Goal: Task Accomplishment & Management: Use online tool/utility

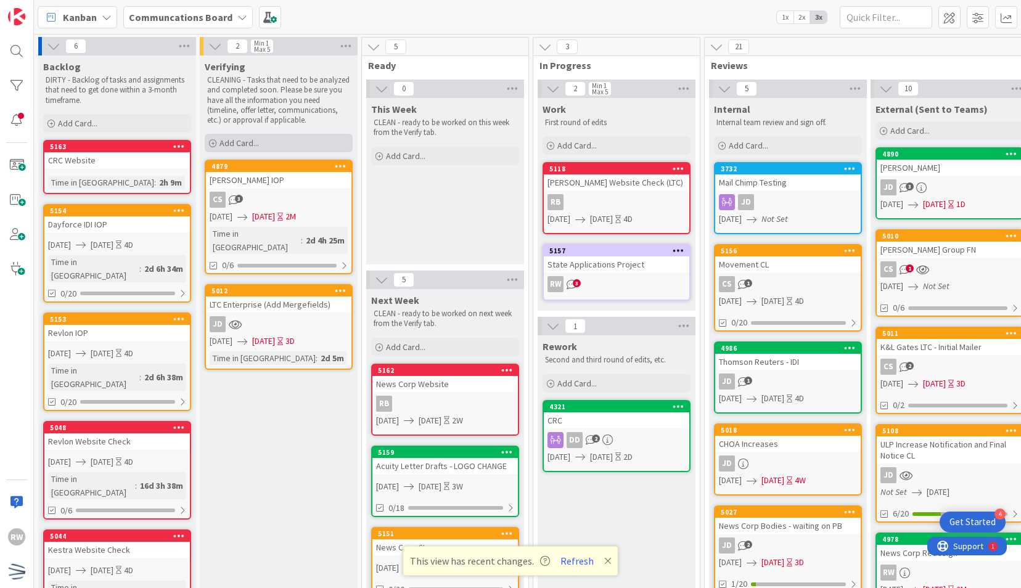
scroll to position [4, 169]
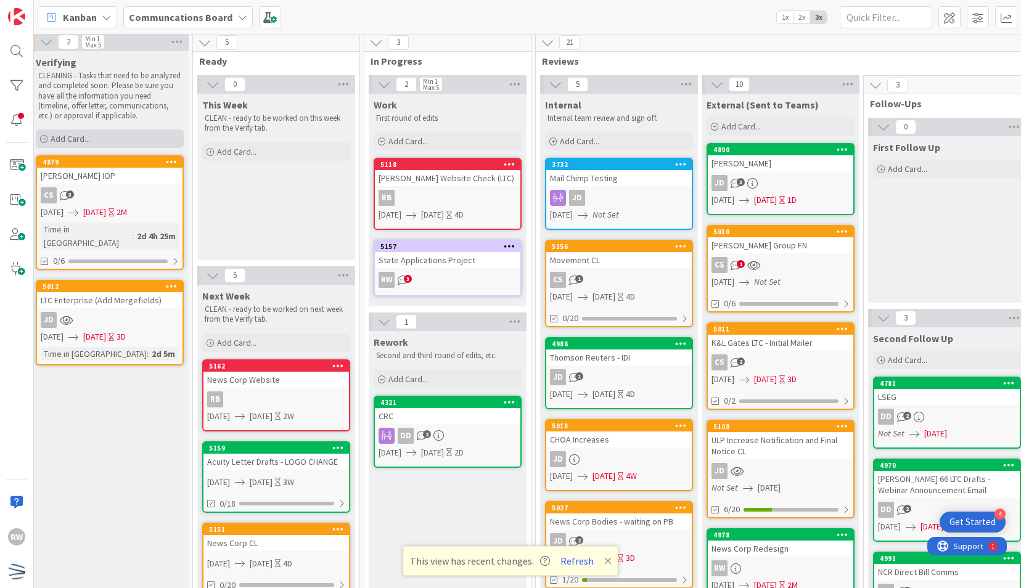
click at [76, 139] on span "Add Card..." at bounding box center [70, 138] width 39 height 11
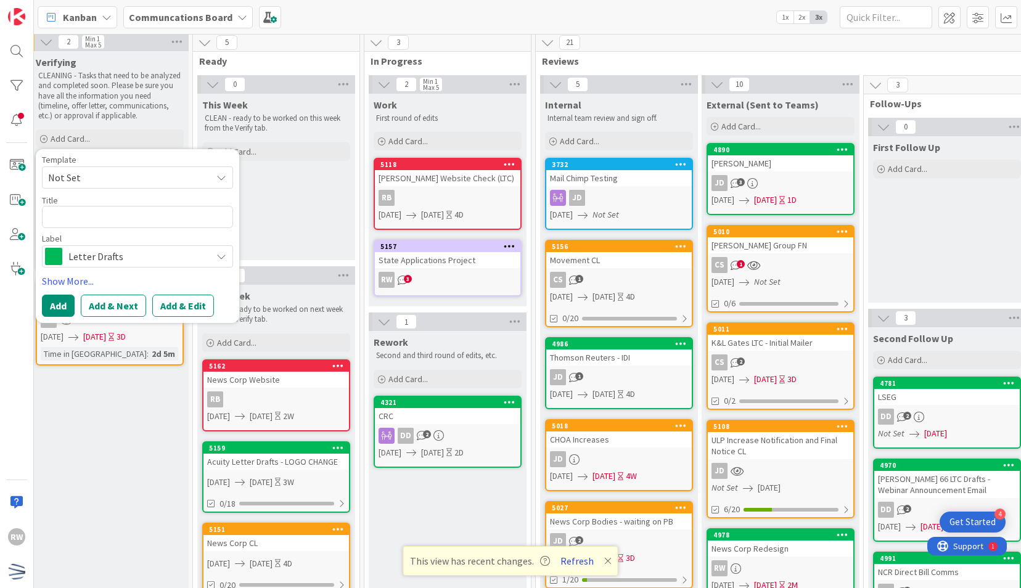
click at [578, 559] on button "Refresh" at bounding box center [577, 561] width 42 height 16
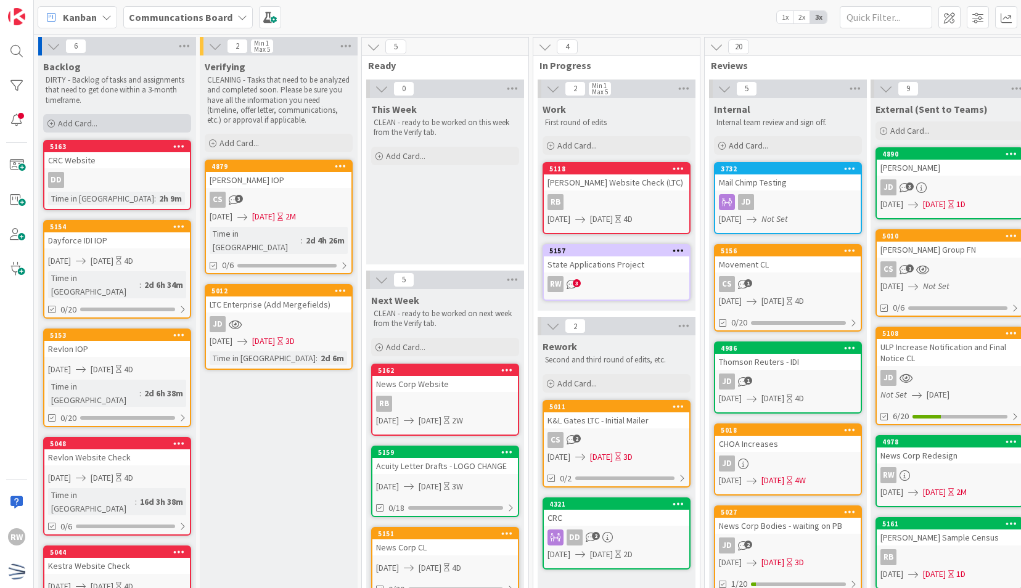
click at [148, 121] on div "Add Card..." at bounding box center [117, 123] width 148 height 18
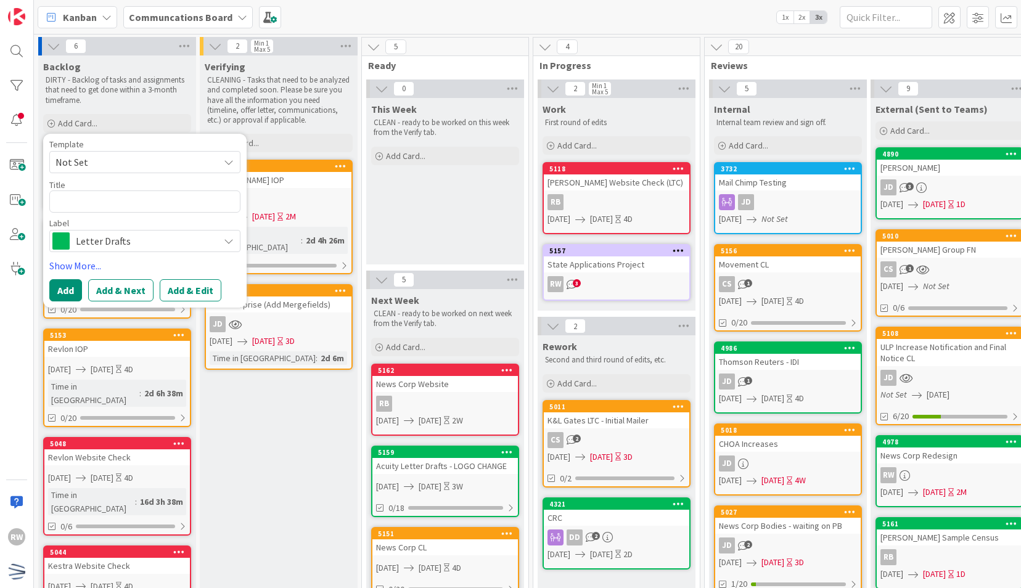
click at [149, 238] on span "Letter Drafts" at bounding box center [144, 240] width 137 height 17
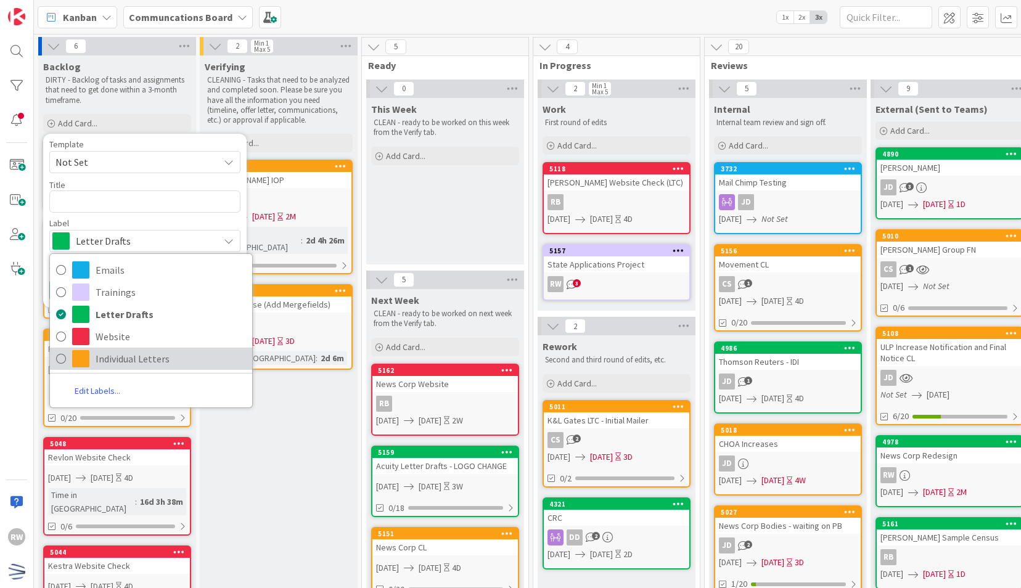
click at [128, 351] on span "Individual Letters" at bounding box center [171, 359] width 150 height 18
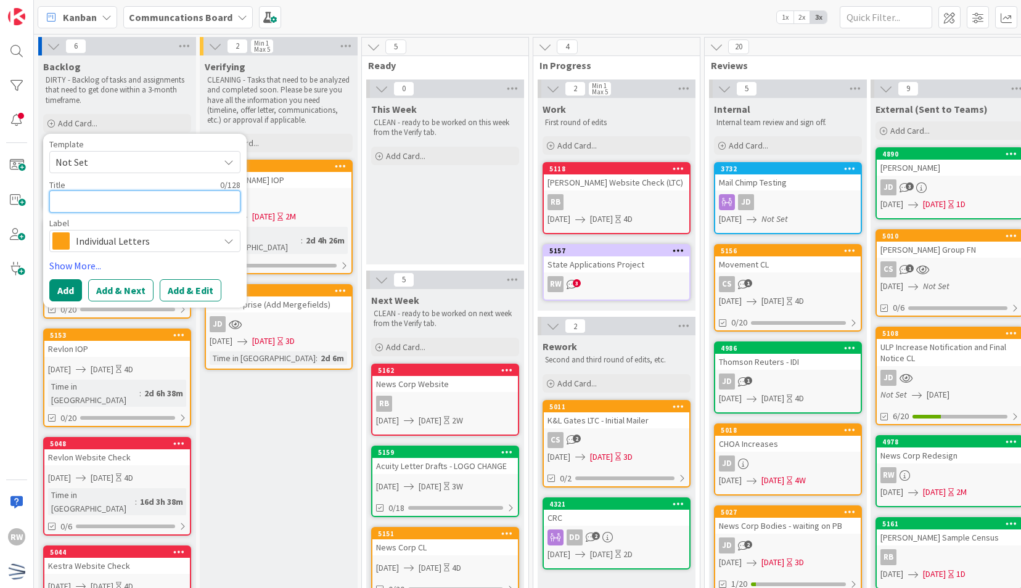
click at [133, 205] on textarea at bounding box center [144, 202] width 191 height 22
type textarea "x"
type textarea "H"
type textarea "x"
type textarea "HS"
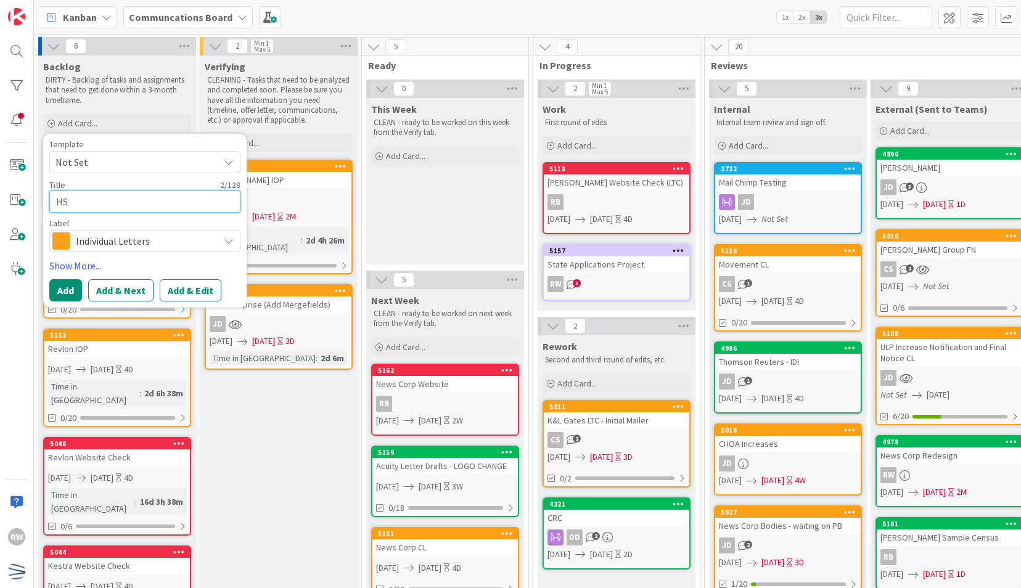
type textarea "x"
type textarea "HSA"
type textarea "x"
type textarea "HSA/"
type textarea "x"
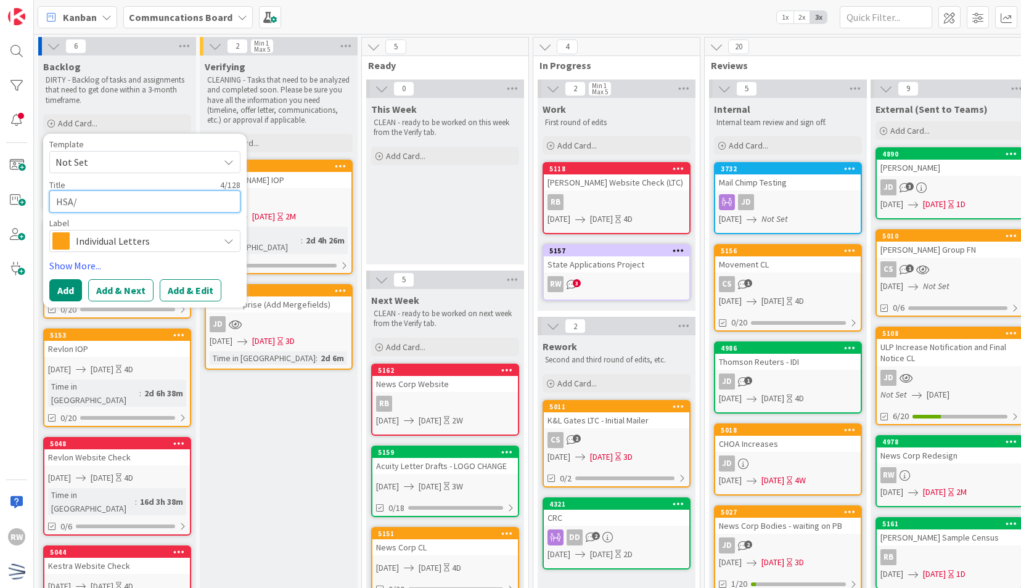
type textarea "HSA/A"
type textarea "x"
type textarea "HSA/AH"
type textarea "x"
type textarea "HSA/AHS"
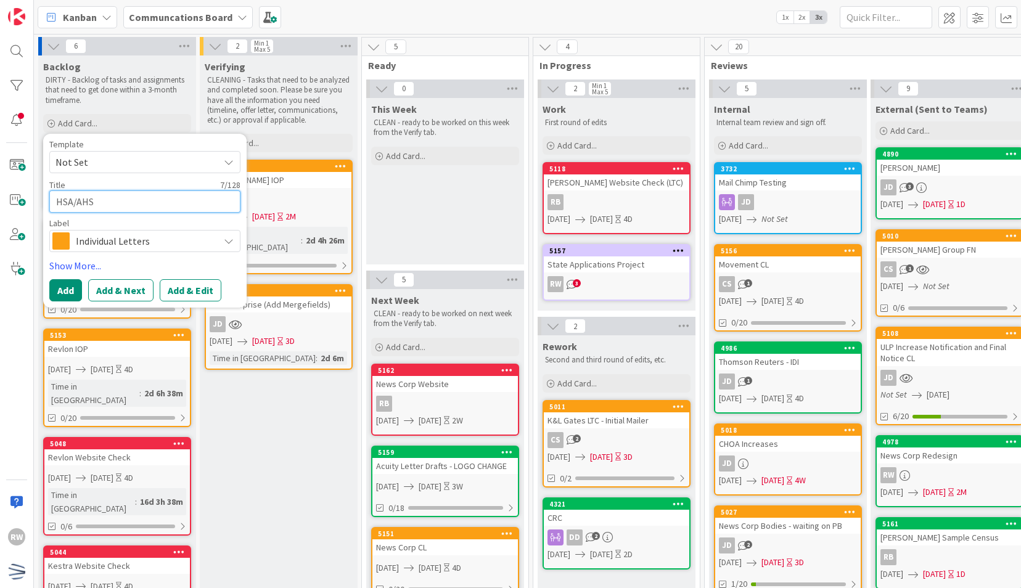
type textarea "x"
type textarea "HSA/AHS"
type textarea "x"
type textarea "HSA/AHS L"
type textarea "x"
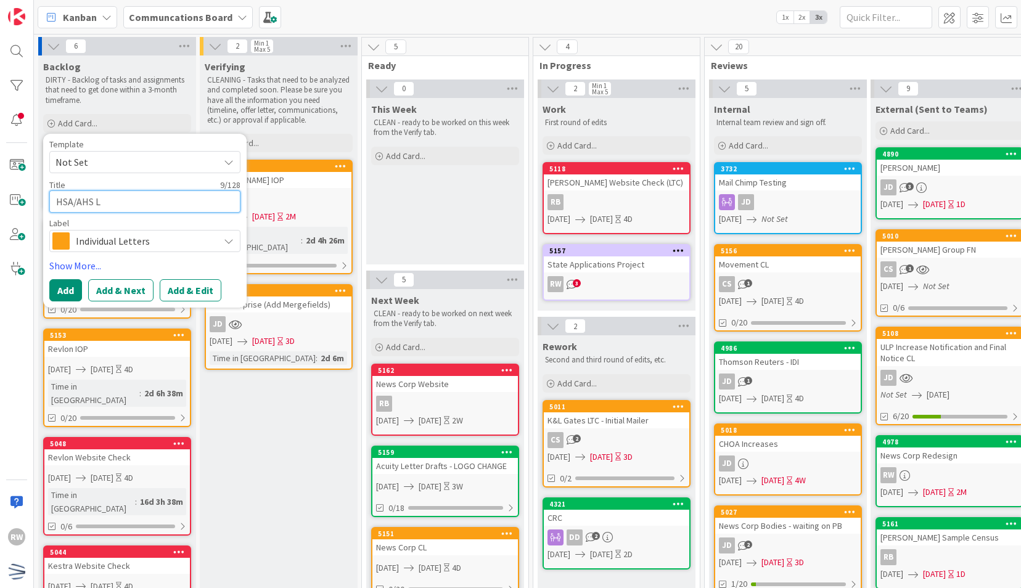
type textarea "HSA/AHS Le"
type textarea "x"
type textarea "HSA/AHS Let"
type textarea "x"
type textarea "HSA/AHS Lett"
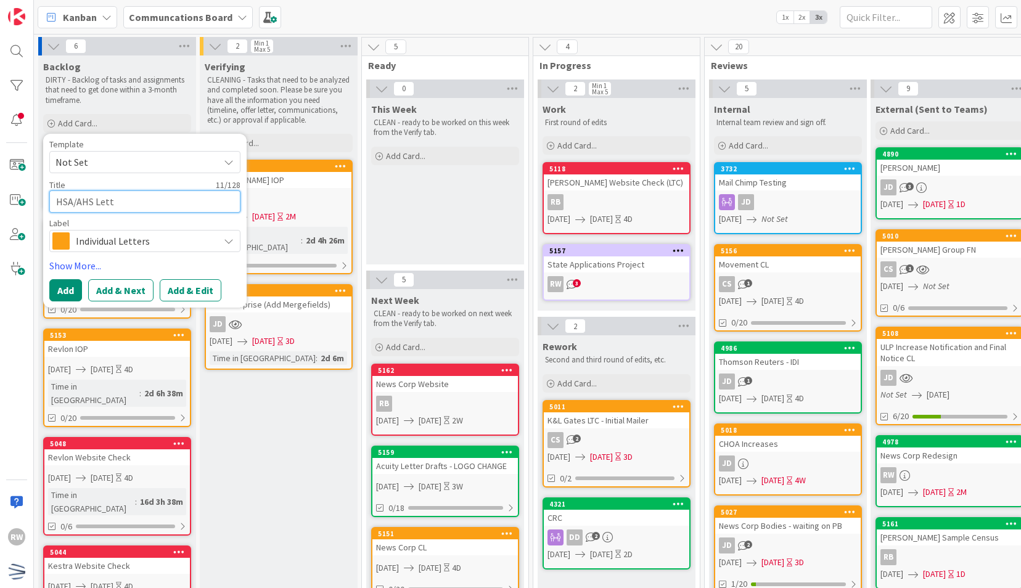
type textarea "x"
type textarea "HSA/AHS Lette"
type textarea "x"
type textarea "HSA/AHS Letter"
type textarea "x"
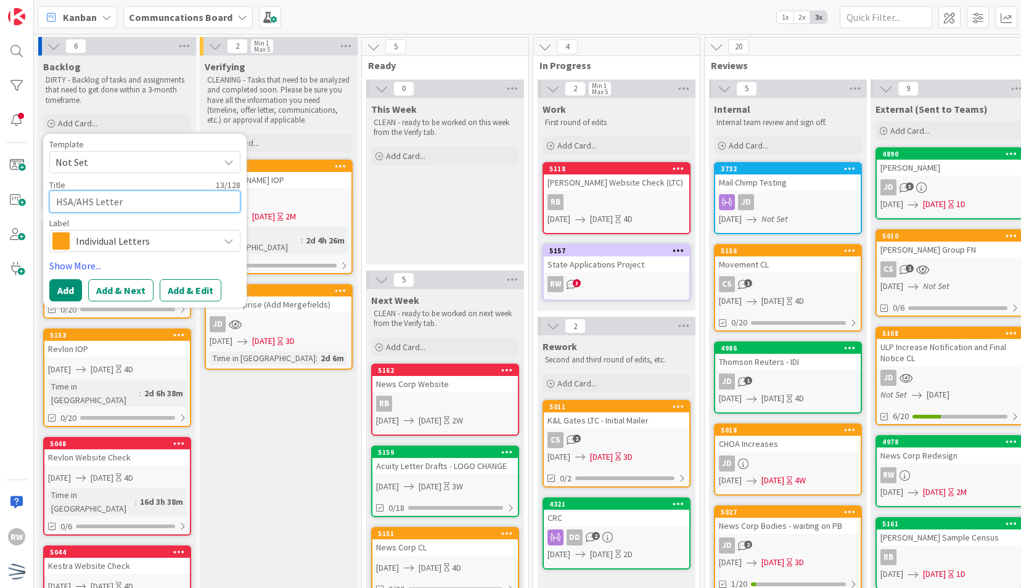
type textarea "HSA/AHS Letters"
type textarea "x"
type textarea "HSA/AHS Letter"
type textarea "x"
type textarea "HSA/AHS Lette"
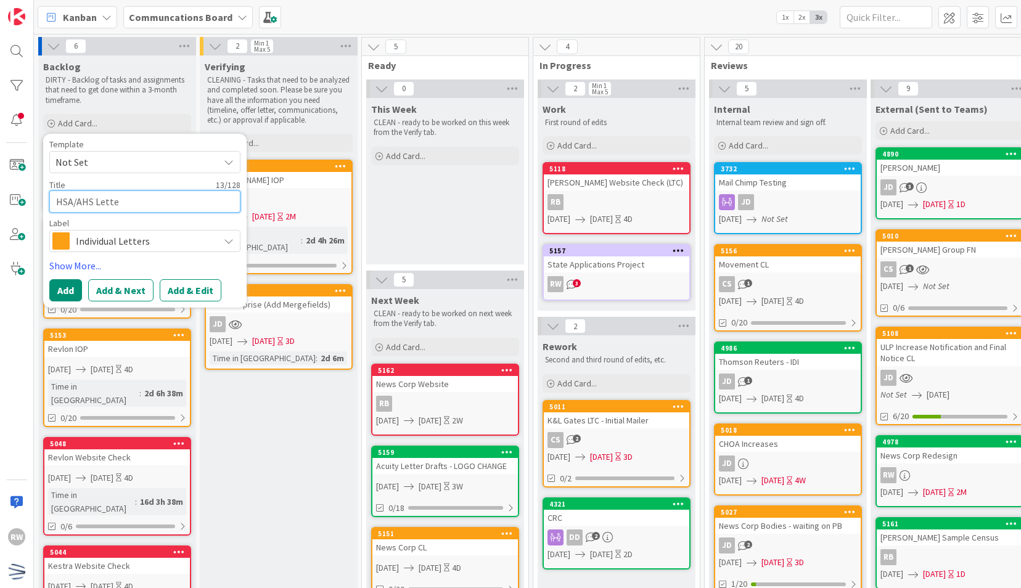
type textarea "x"
type textarea "HSA/AHS Lett"
type textarea "x"
type textarea "HSA/AHS Let"
type textarea "x"
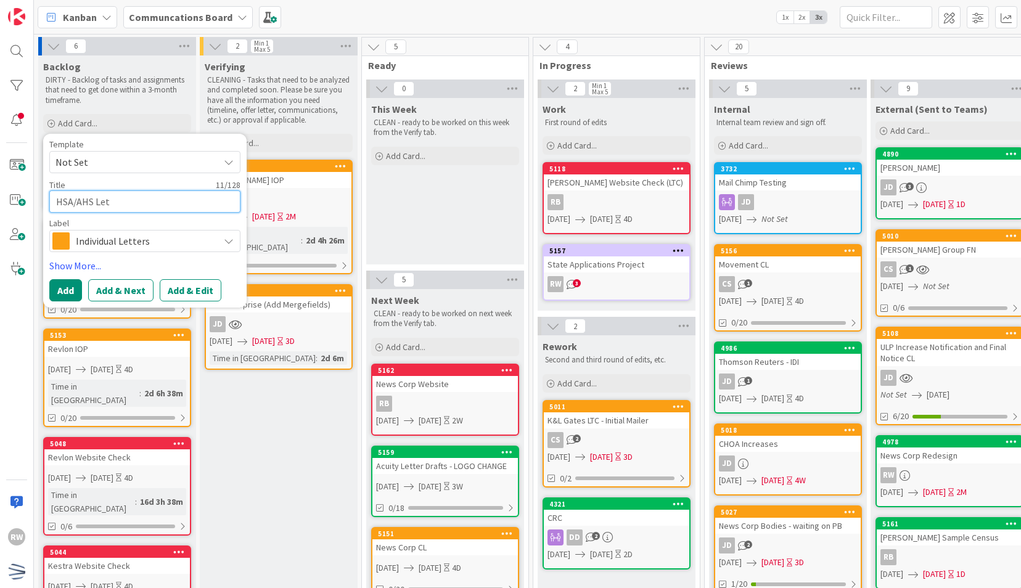
type textarea "HSA/AHS Le"
type textarea "x"
type textarea "HSA/AHS L"
type textarea "x"
type textarea "HSA/AHS"
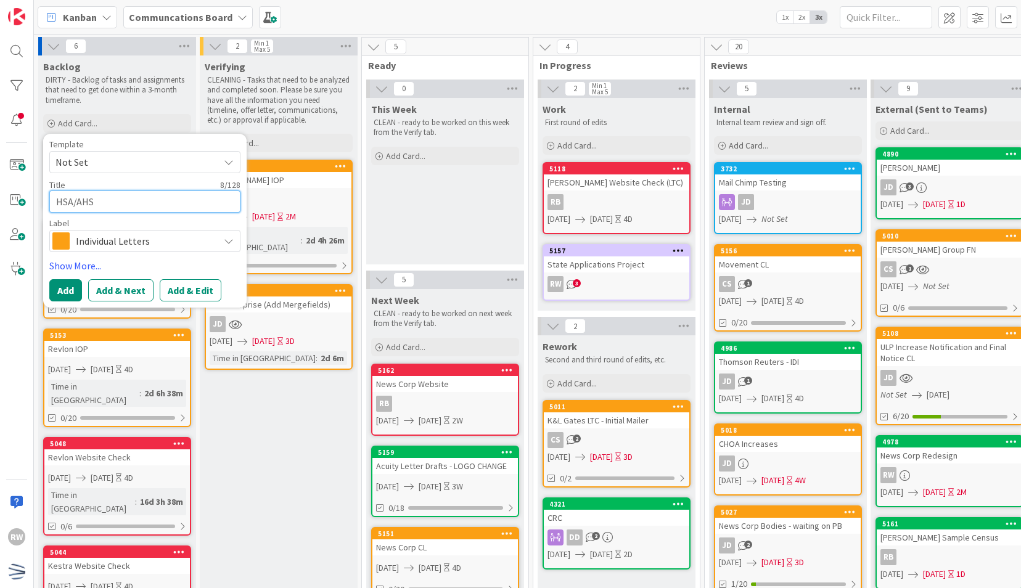
type textarea "x"
type textarea "HSA/AHS M"
type textarea "x"
type textarea "HSA/AHS Mai"
type textarea "x"
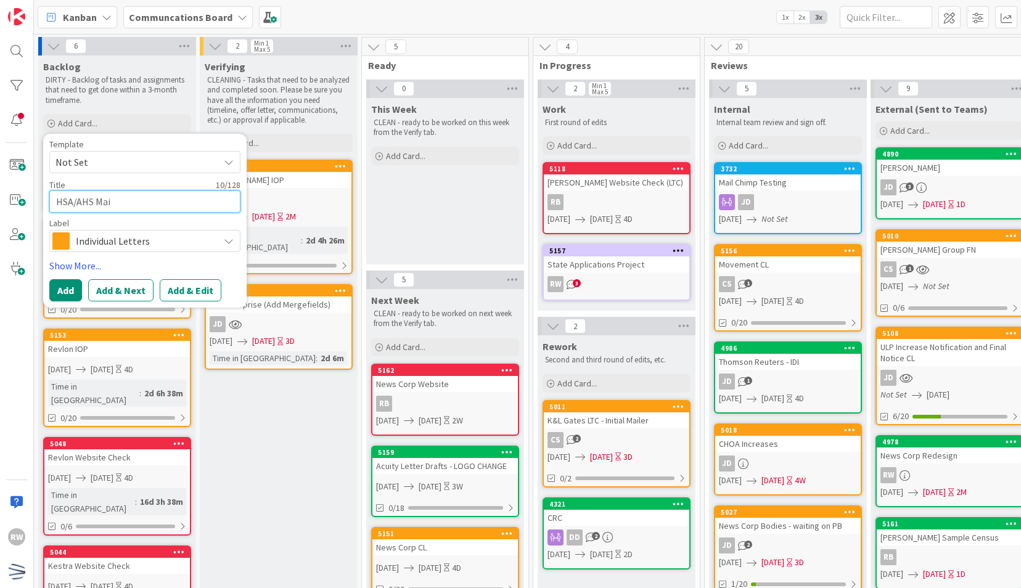
type textarea "HSA/AHS Mail"
type textarea "x"
type textarea "HSA/AHS Maile"
type textarea "x"
type textarea "HSA/AHS Mailer"
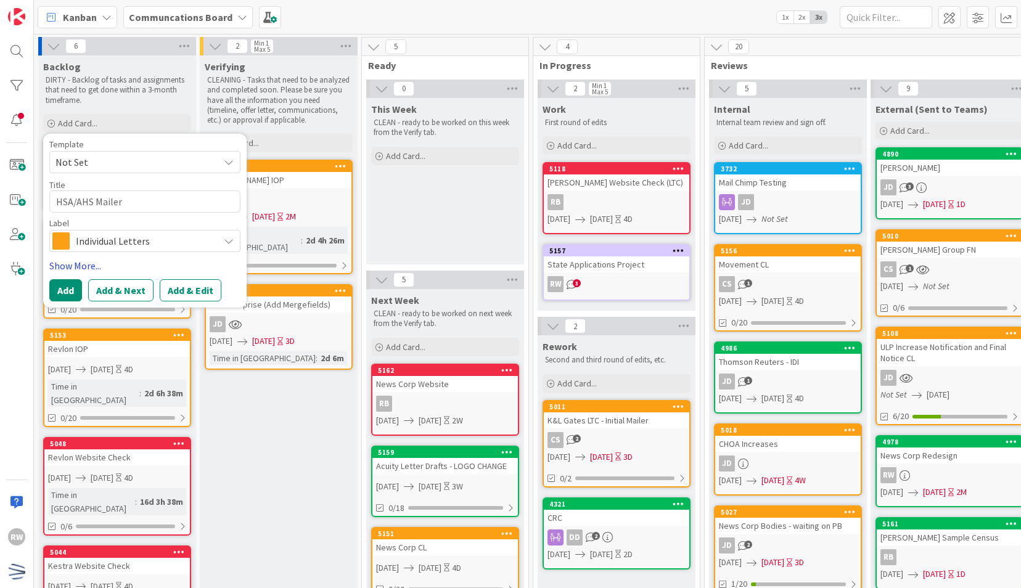
click at [79, 266] on link "Show More..." at bounding box center [144, 265] width 191 height 15
type textarea "x"
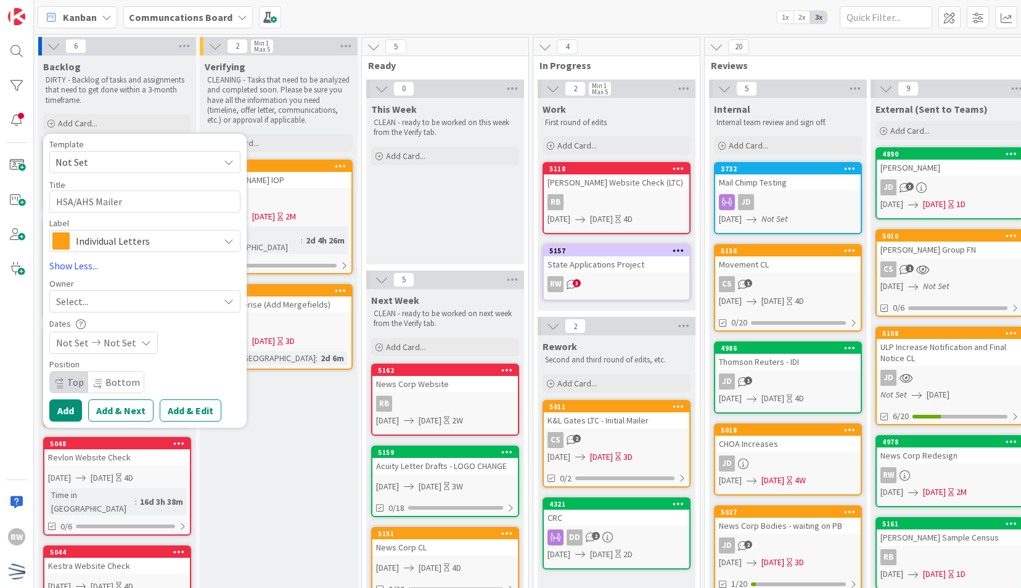
click at [70, 345] on span "Not Set" at bounding box center [72, 342] width 33 height 15
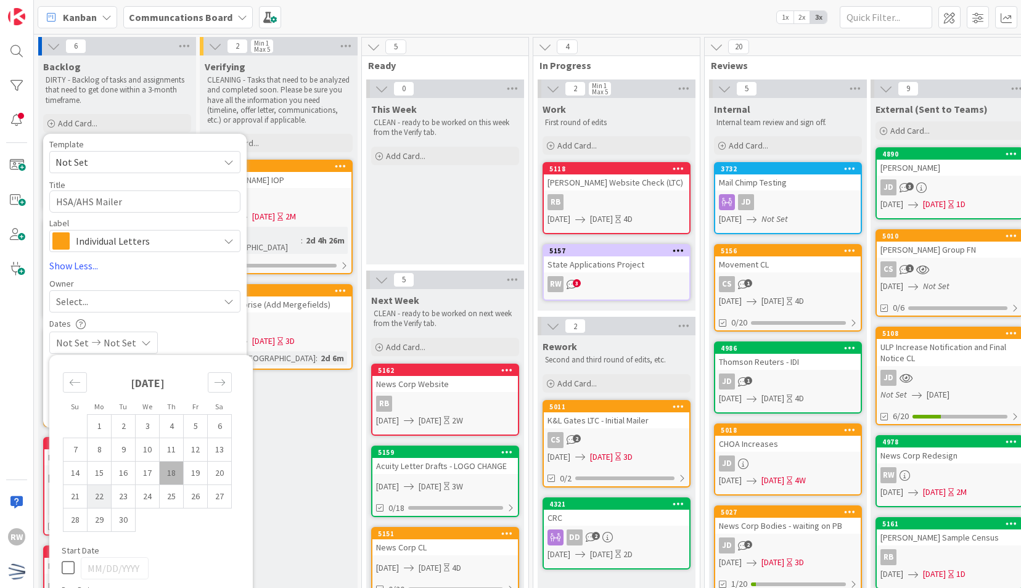
click at [106, 494] on td "22" at bounding box center [100, 496] width 24 height 23
type input "[DATE]"
type textarea "x"
click at [195, 497] on td "26" at bounding box center [196, 496] width 24 height 23
type input "[DATE]"
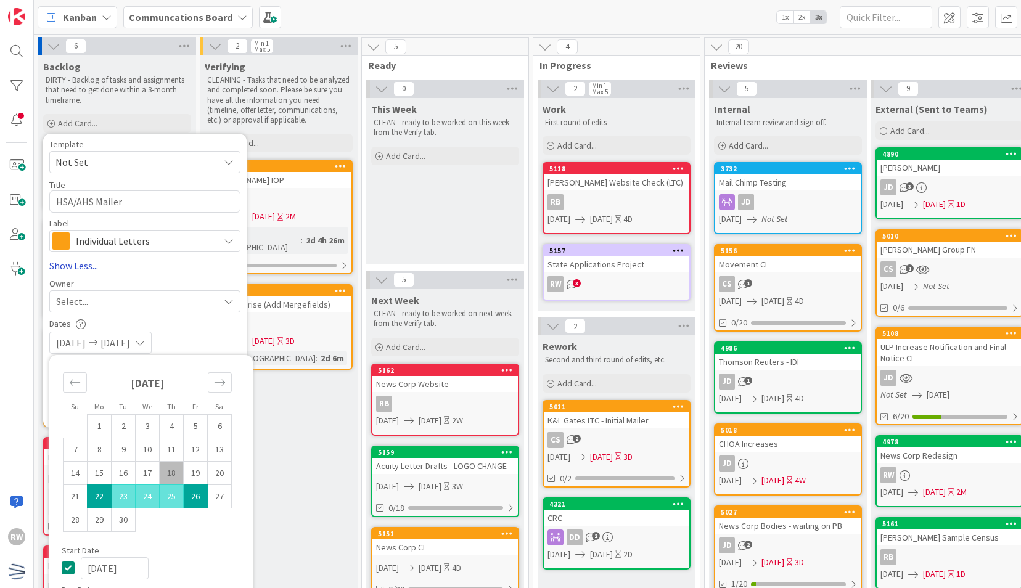
click at [161, 271] on link "Show Less..." at bounding box center [144, 265] width 191 height 15
type textarea "x"
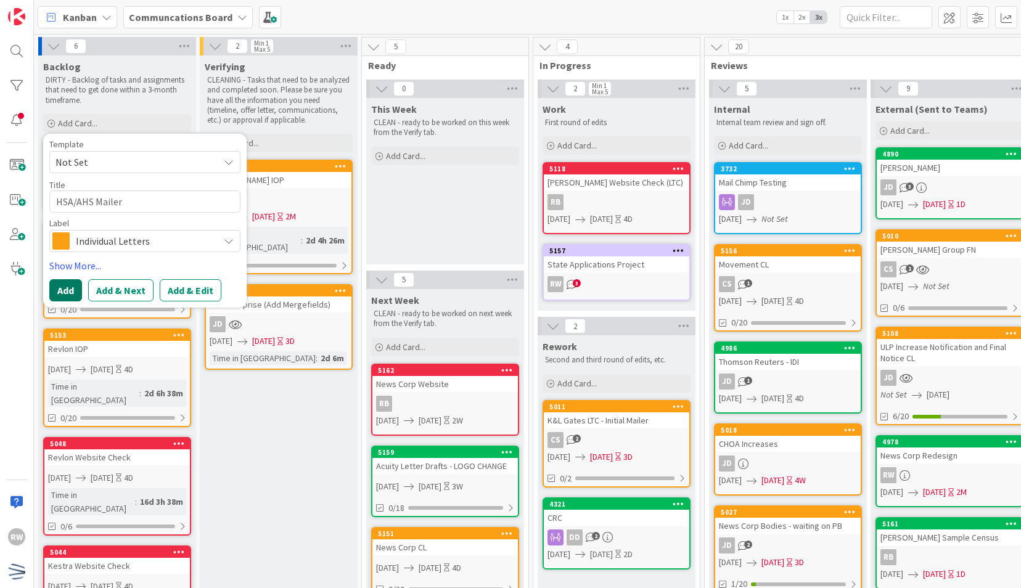
click at [76, 287] on button "Add" at bounding box center [65, 290] width 33 height 22
